Goal: Task Accomplishment & Management: Manage account settings

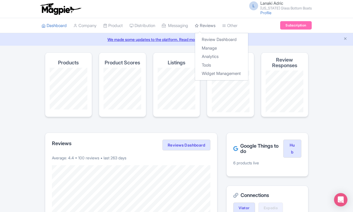
click at [216, 27] on link "Reviews" at bounding box center [205, 25] width 21 height 15
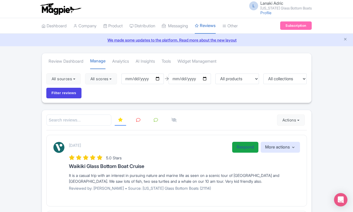
click at [245, 146] on link "Respond" at bounding box center [245, 147] width 26 height 11
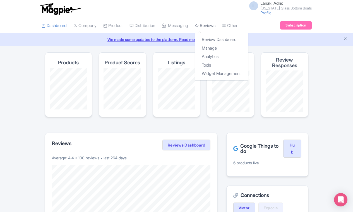
click at [216, 27] on link "Reviews" at bounding box center [205, 25] width 21 height 15
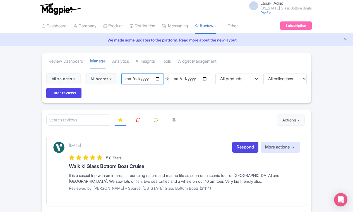
click at [160, 79] on input "[DATE]" at bounding box center [142, 79] width 42 height 11
type input "[DATE]"
click at [189, 82] on input "2025-09-06" at bounding box center [190, 79] width 42 height 11
type input "[DATE]"
click at [232, 90] on div "All sources Select all Deselect all Select all Deselect all Hawaii Glass Bottom…" at bounding box center [177, 86] width 270 height 34
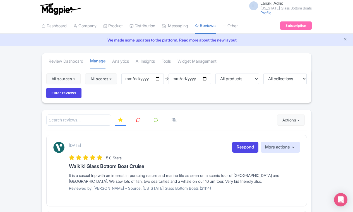
click at [232, 90] on div "All sources Select all Deselect all Select all Deselect all Hawaii Glass Bottom…" at bounding box center [177, 86] width 270 height 34
click at [73, 95] on input "Filter reviews" at bounding box center [63, 93] width 35 height 11
